Goal: Transaction & Acquisition: Obtain resource

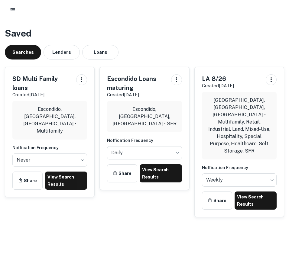
click at [13, 8] on icon "button" at bounding box center [13, 10] width 6 height 6
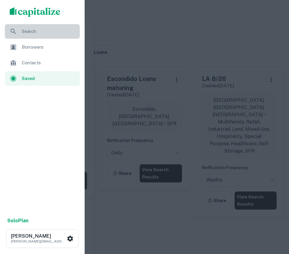
click at [25, 34] on span "Search" at bounding box center [49, 31] width 54 height 7
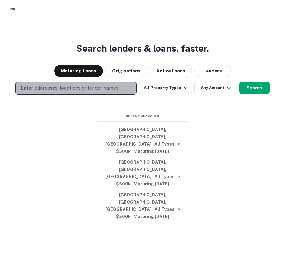
click at [93, 92] on p "Enter addresses, locations or lender names" at bounding box center [70, 88] width 98 height 7
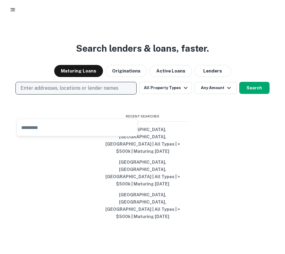
type input "**********"
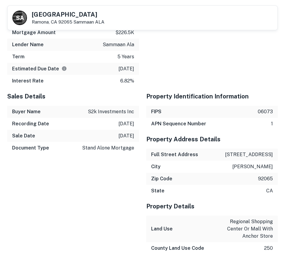
scroll to position [647, 0]
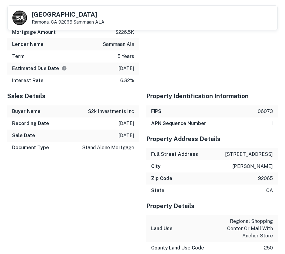
click at [138, 148] on div "Document Type stand alone mortgage" at bounding box center [73, 148] width 132 height 12
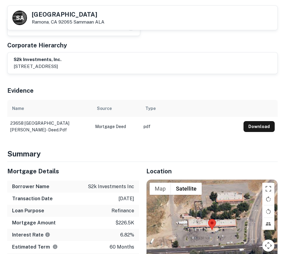
scroll to position [240, 0]
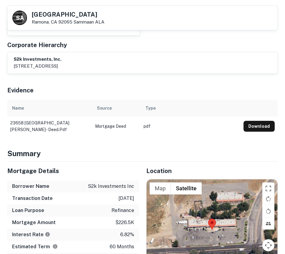
drag, startPoint x: 256, startPoint y: 126, endPoint x: 250, endPoint y: 124, distance: 5.7
click at [250, 124] on button "Download" at bounding box center [258, 126] width 31 height 11
